Goal: Task Accomplishment & Management: Manage account settings

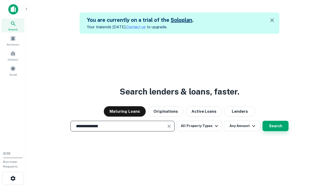
type input "**********"
click at [275, 126] on button "Search" at bounding box center [275, 126] width 26 height 10
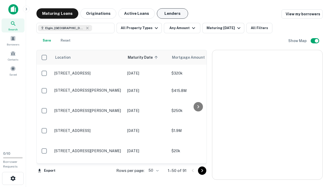
click at [172, 14] on button "Lenders" at bounding box center [172, 13] width 31 height 10
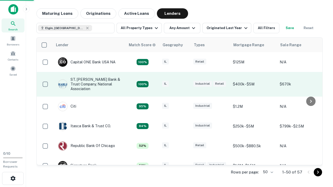
click at [185, 84] on div "IL" at bounding box center [175, 84] width 26 height 7
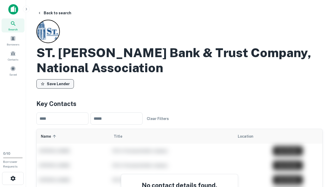
click at [55, 84] on button "Save Lender" at bounding box center [54, 83] width 37 height 9
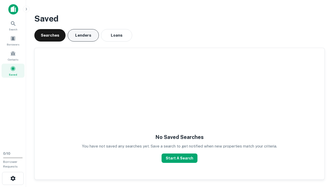
click at [83, 35] on button "Lenders" at bounding box center [83, 35] width 31 height 12
